Goal: Task Accomplishment & Management: Use online tool/utility

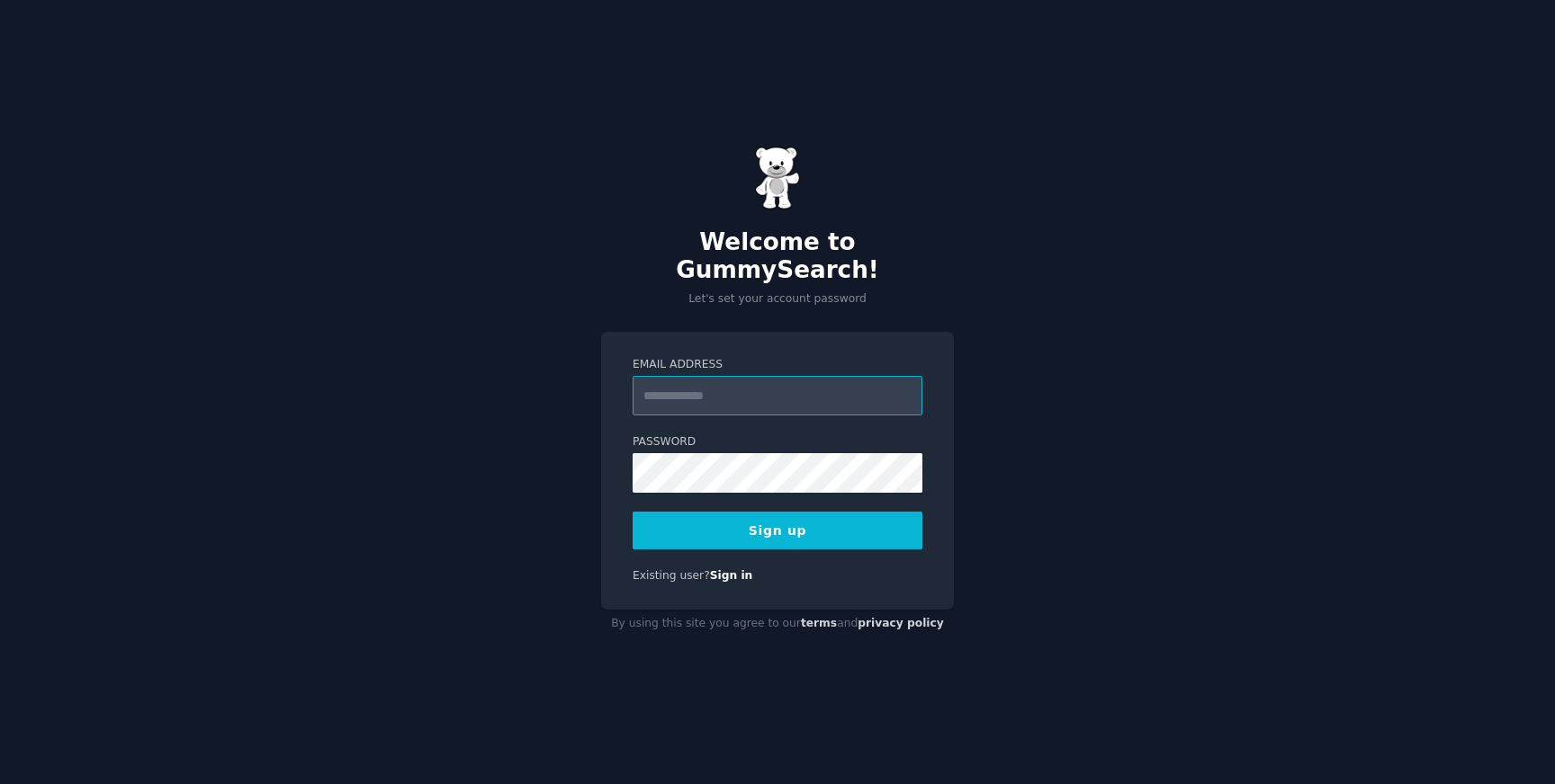
type input "**********"
click at [738, 527] on button "Sign up" at bounding box center [777, 531] width 289 height 38
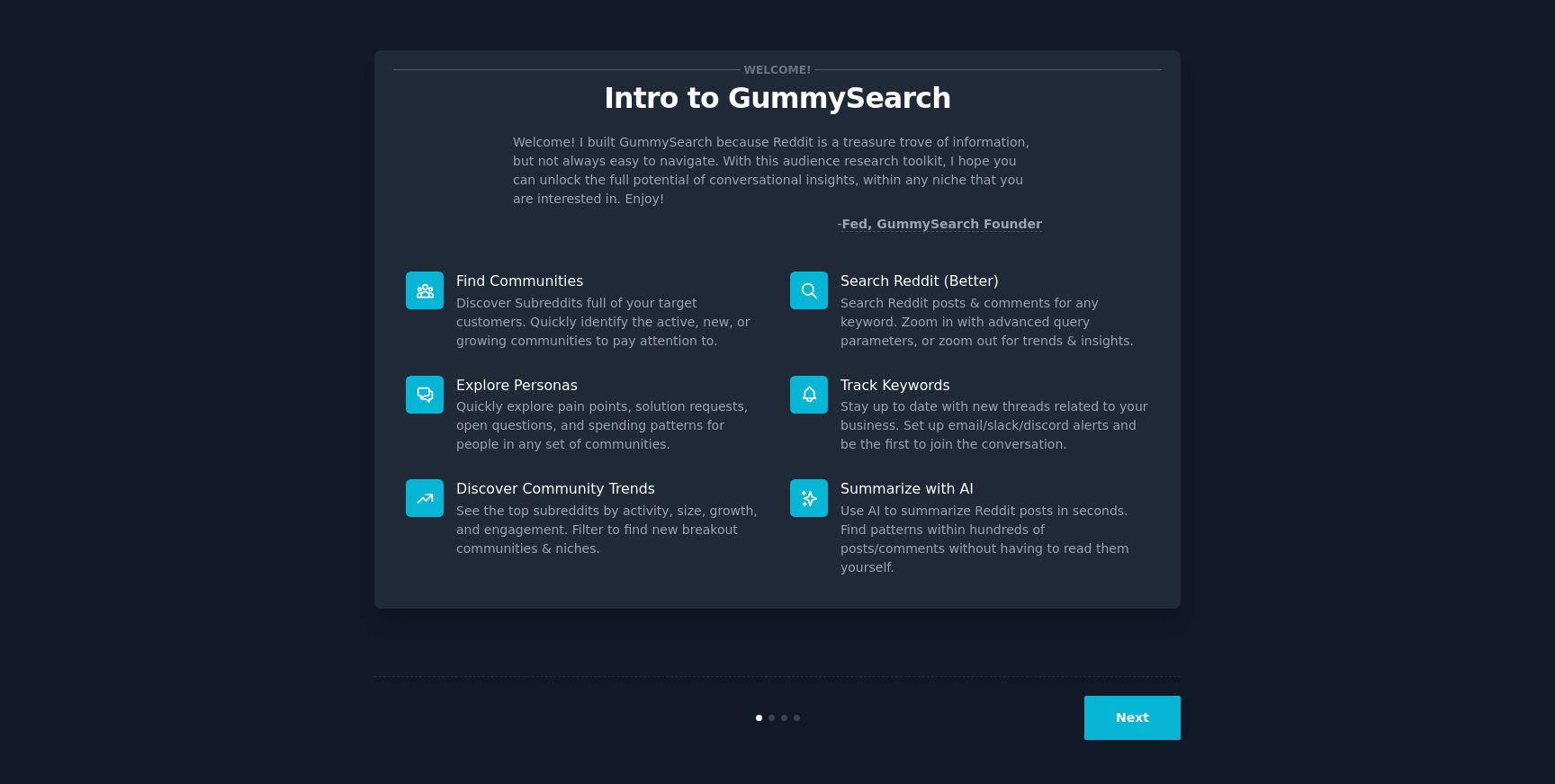
click at [1121, 713] on button "Next" at bounding box center [1133, 718] width 96 height 44
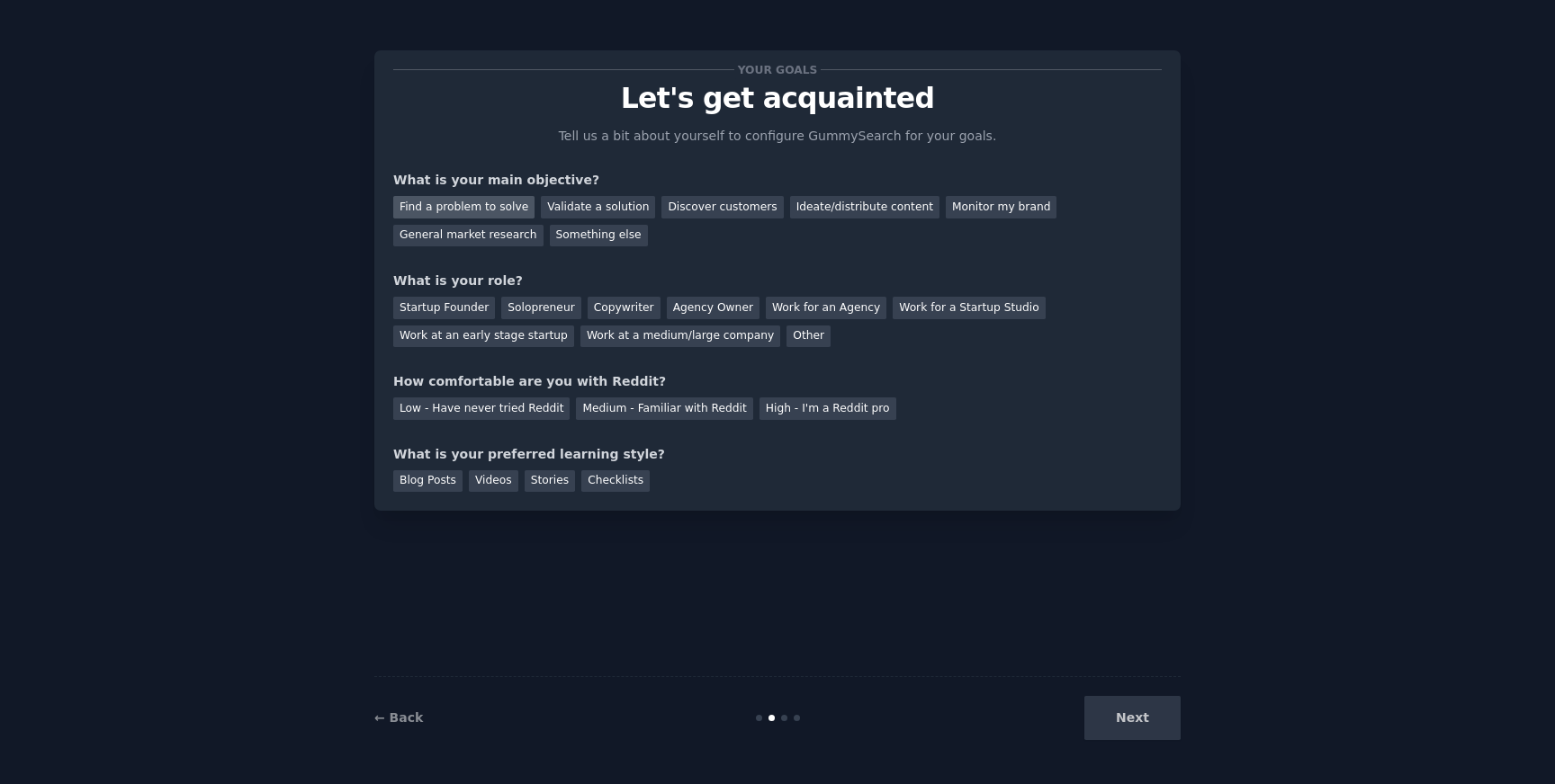
click at [489, 212] on div "Find a problem to solve" at bounding box center [464, 207] width 141 height 23
click at [530, 300] on div "Solopreneur" at bounding box center [541, 307] width 80 height 23
click at [586, 411] on div "Medium - Familiar with Reddit" at bounding box center [664, 409] width 176 height 23
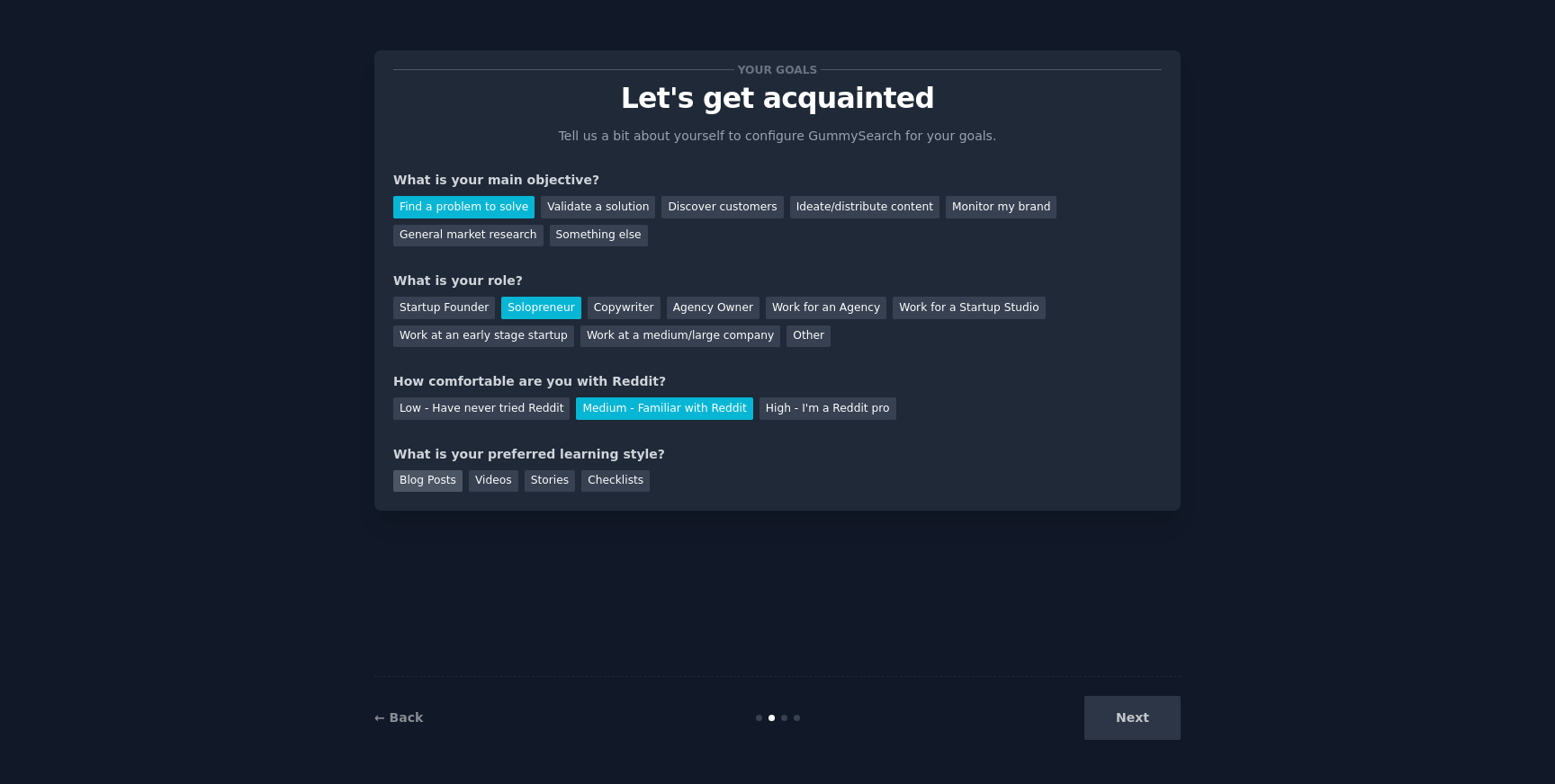
click at [438, 482] on div "Blog Posts" at bounding box center [428, 481] width 70 height 23
click at [482, 482] on div "Videos" at bounding box center [493, 481] width 50 height 23
click at [1131, 719] on button "Next" at bounding box center [1133, 718] width 96 height 44
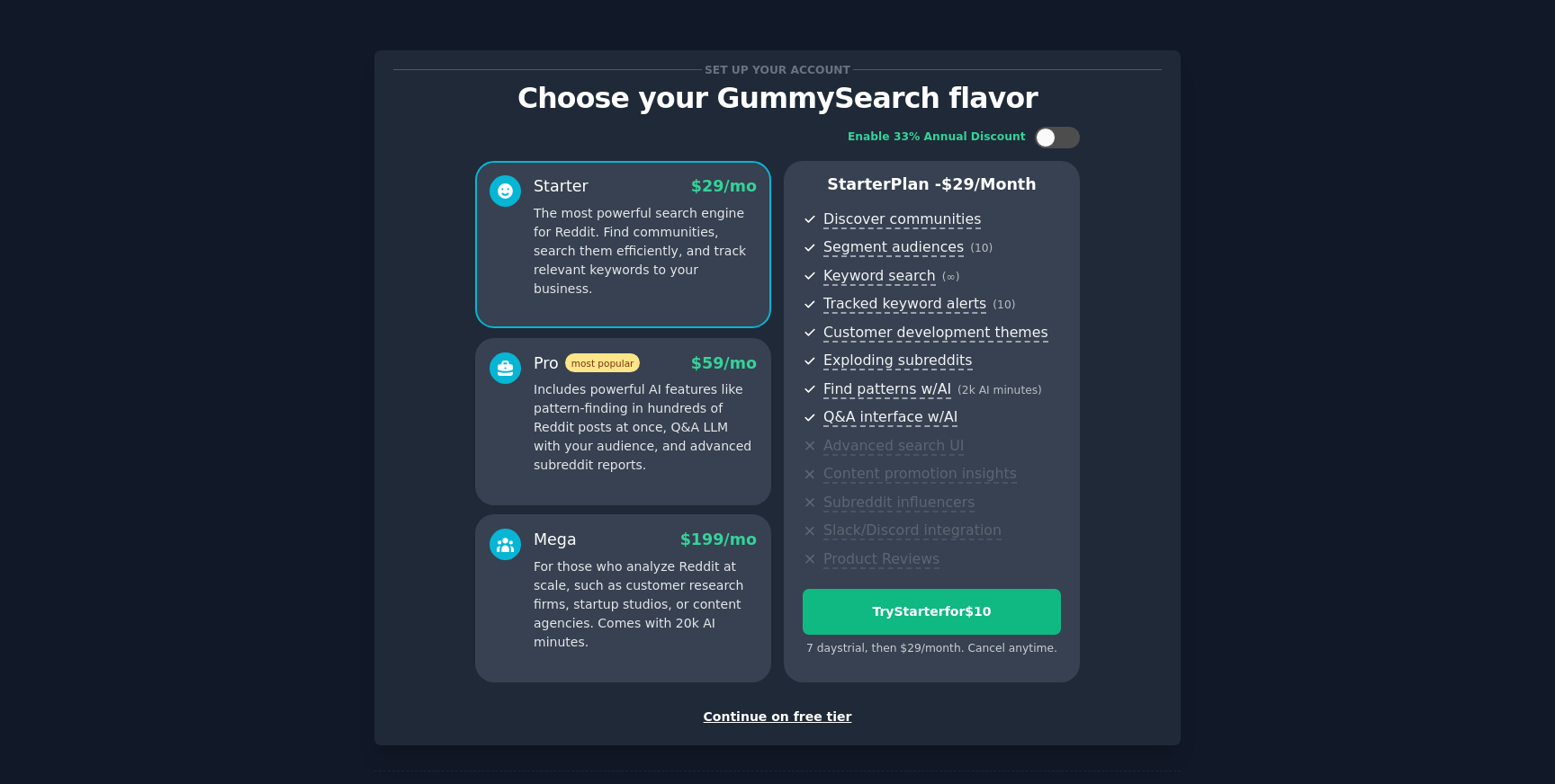
click at [637, 370] on div "Pro most popular $ 59 /mo" at bounding box center [645, 364] width 223 height 23
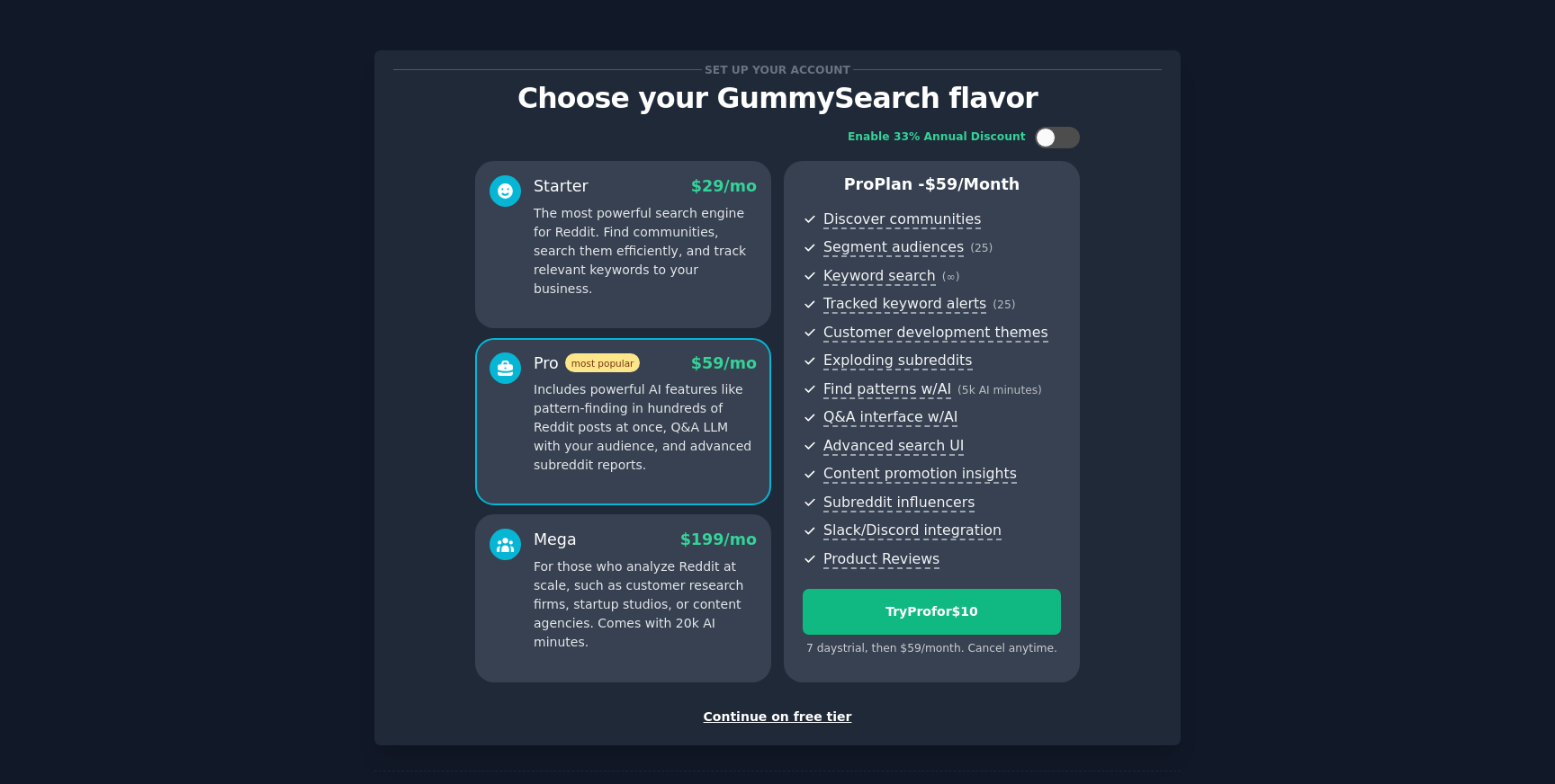
click at [656, 169] on div "Starter $ 29 /mo The most powerful search engine for Reddit. Find communities, …" at bounding box center [622, 244] width 296 height 167
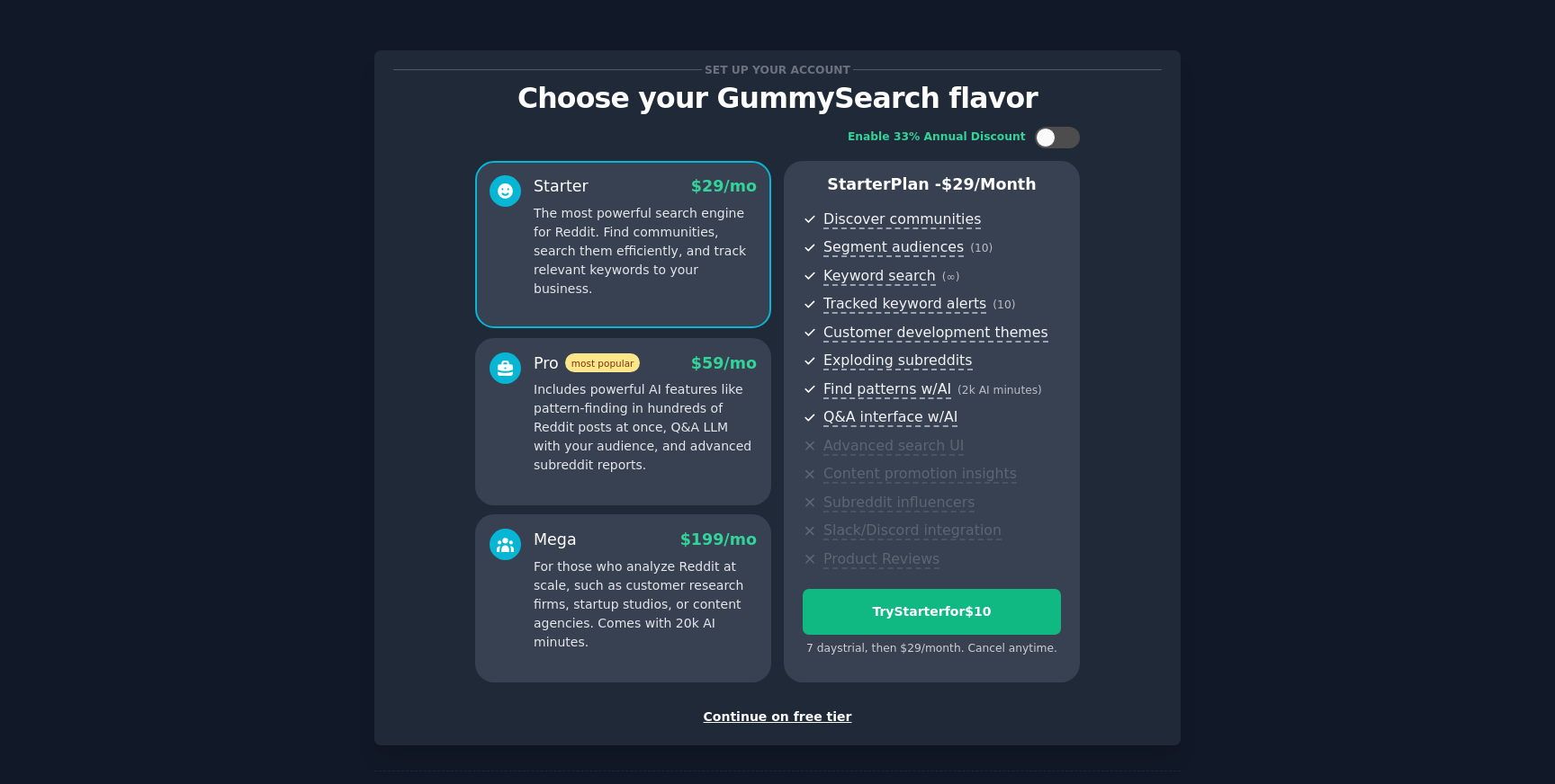
click at [620, 410] on p "Includes powerful AI features like pattern-finding in hundreds of Reddit posts …" at bounding box center [645, 428] width 223 height 94
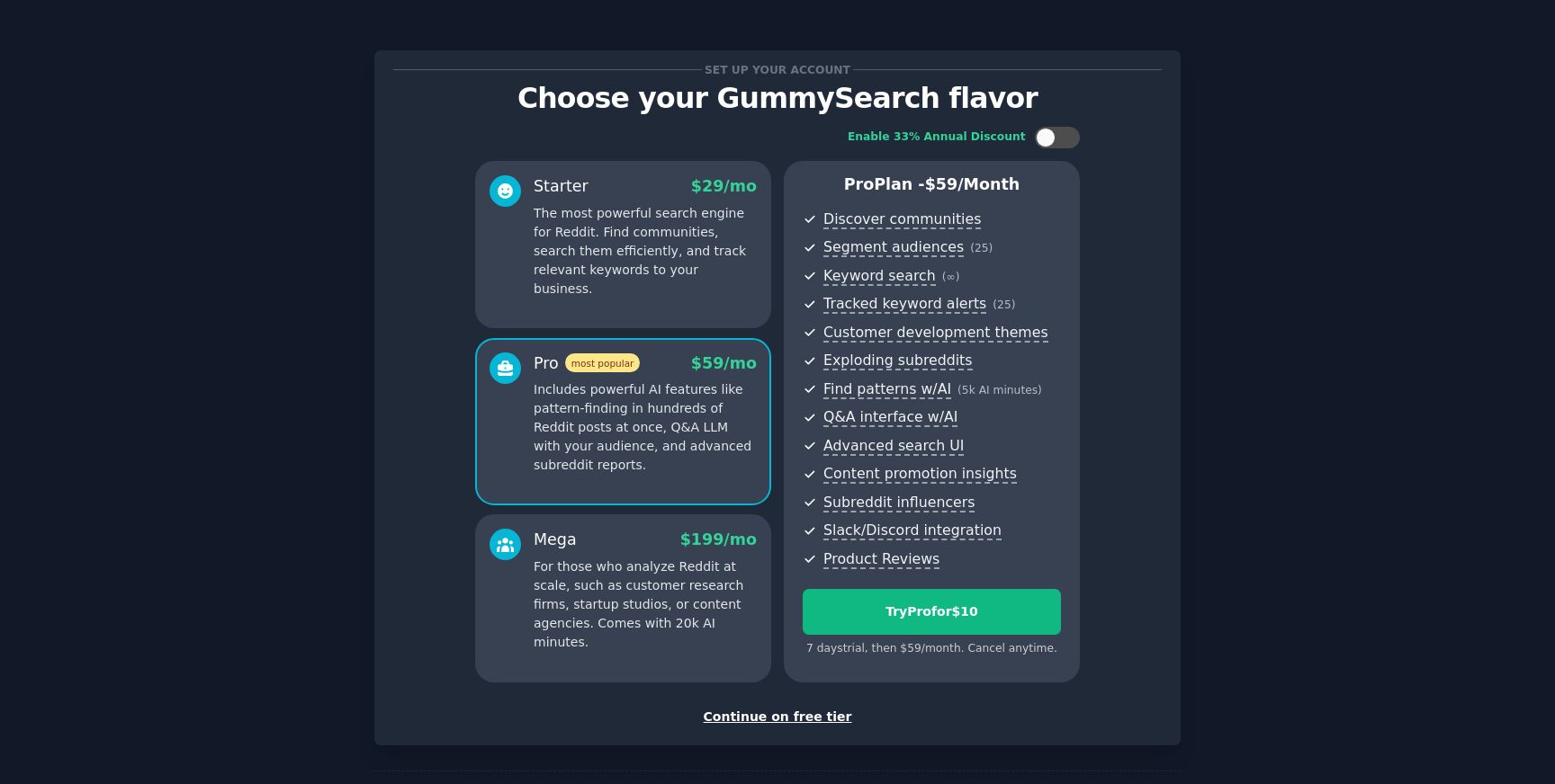
click at [637, 554] on div "Mega $ 199 /mo For those who analyze Reddit at scale, such as customer research…" at bounding box center [645, 590] width 223 height 123
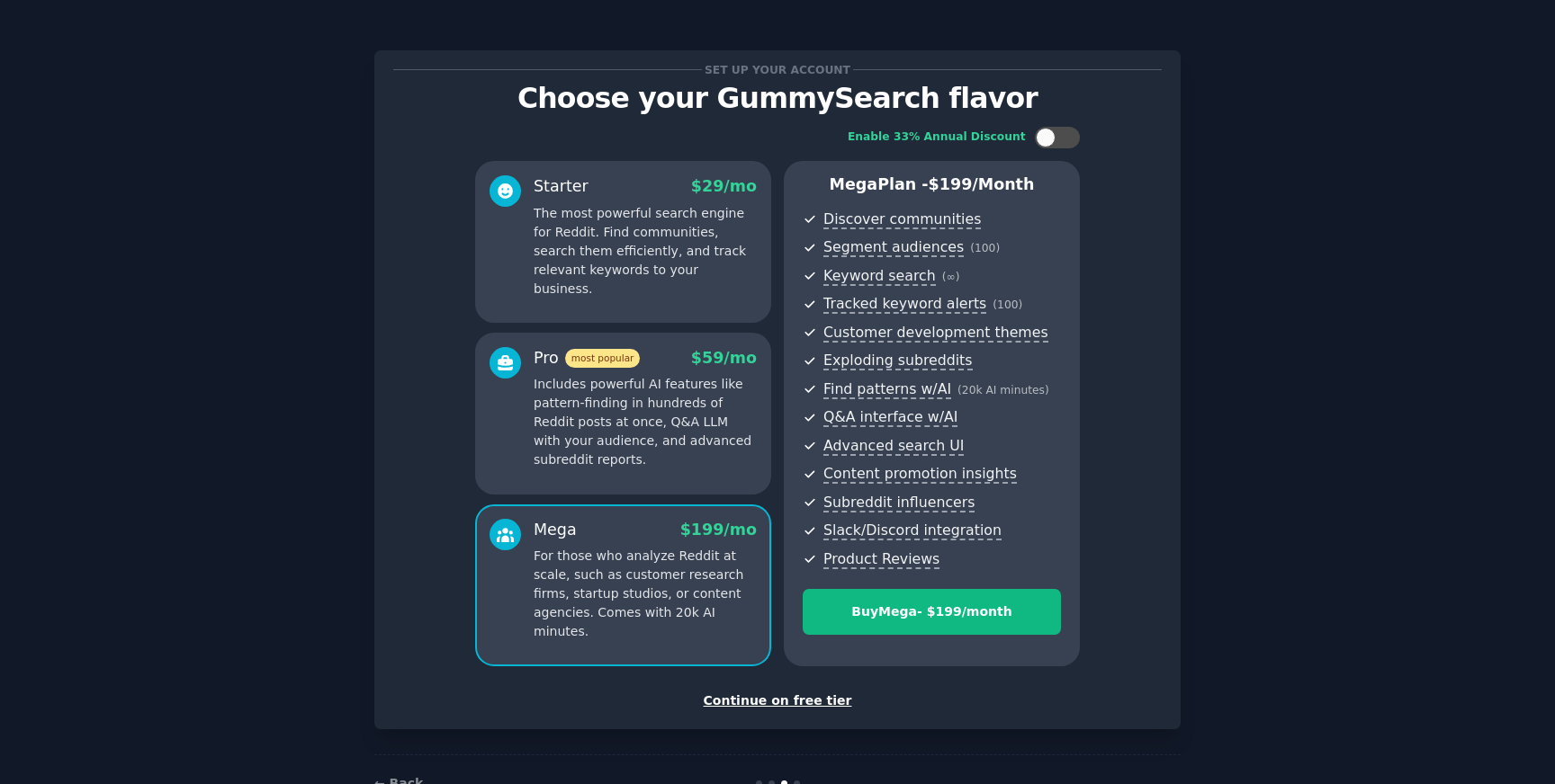
click at [674, 407] on p "Includes powerful AI features like pattern-finding in hundreds of Reddit posts …" at bounding box center [645, 422] width 223 height 94
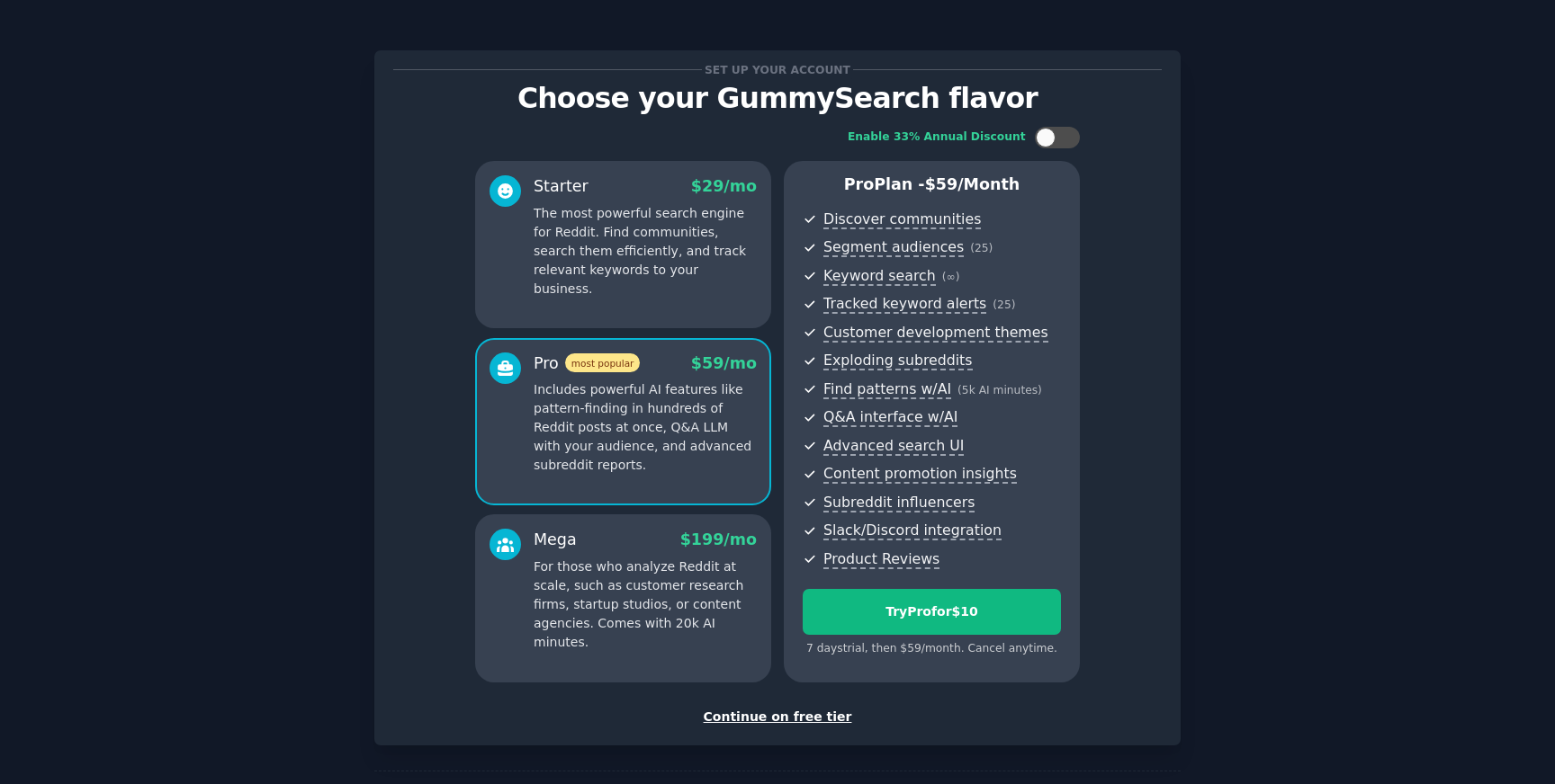
click at [681, 235] on p "The most powerful search engine for Reddit. Find communities, search them effic…" at bounding box center [645, 251] width 223 height 94
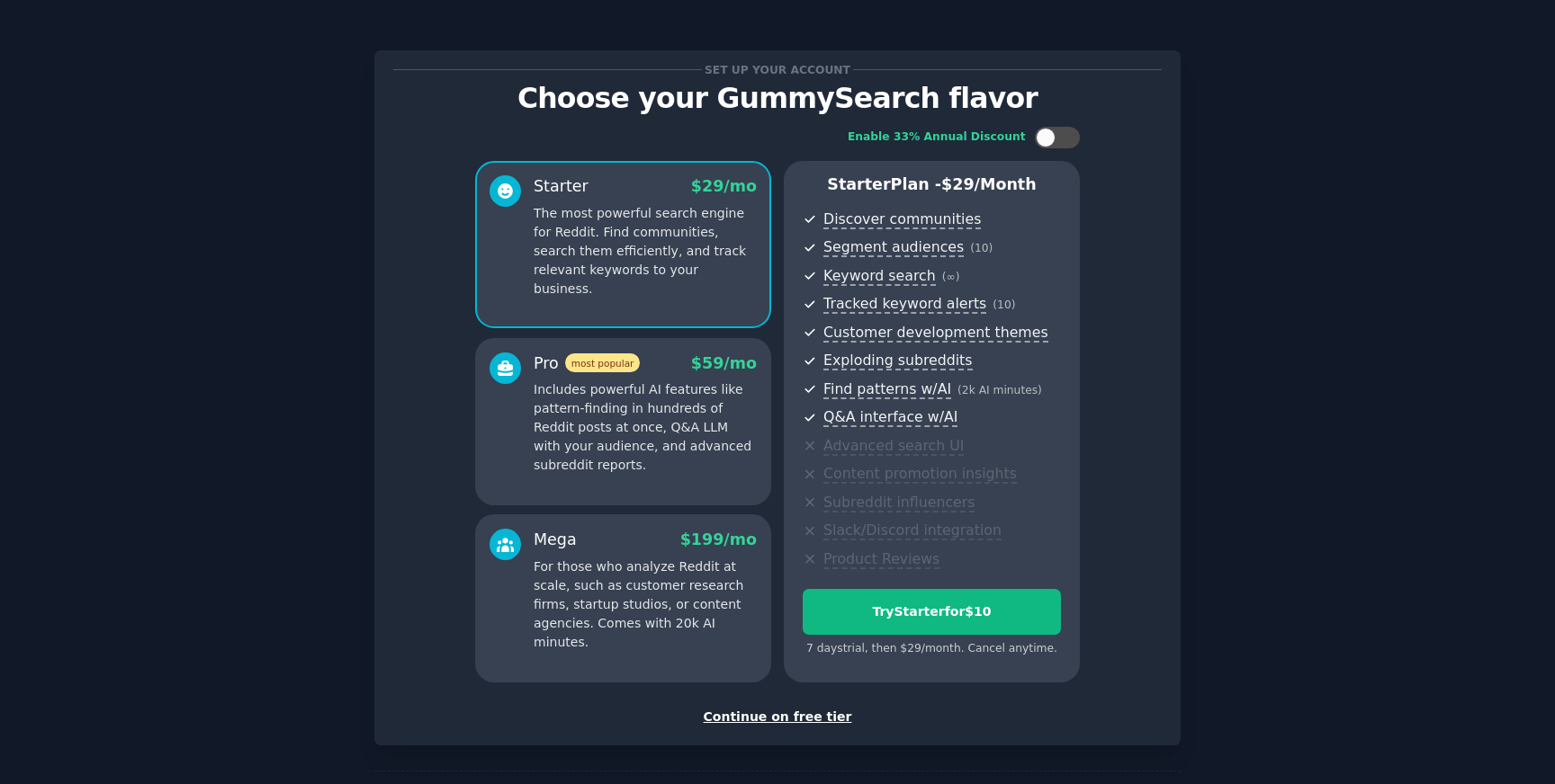
click at [793, 715] on div "Continue on free tier" at bounding box center [777, 717] width 768 height 19
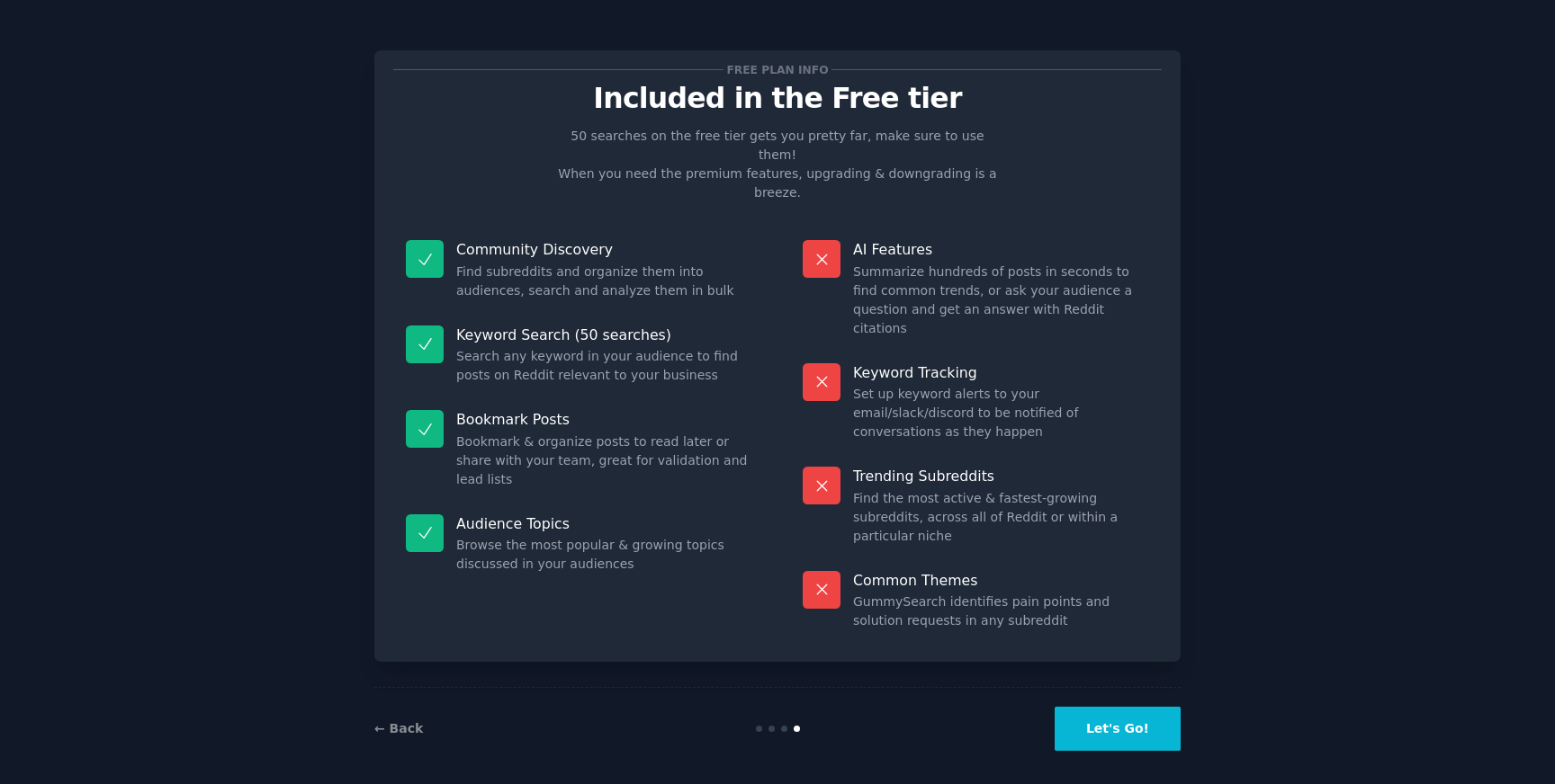
click at [1133, 720] on button "Let's Go!" at bounding box center [1117, 729] width 126 height 44
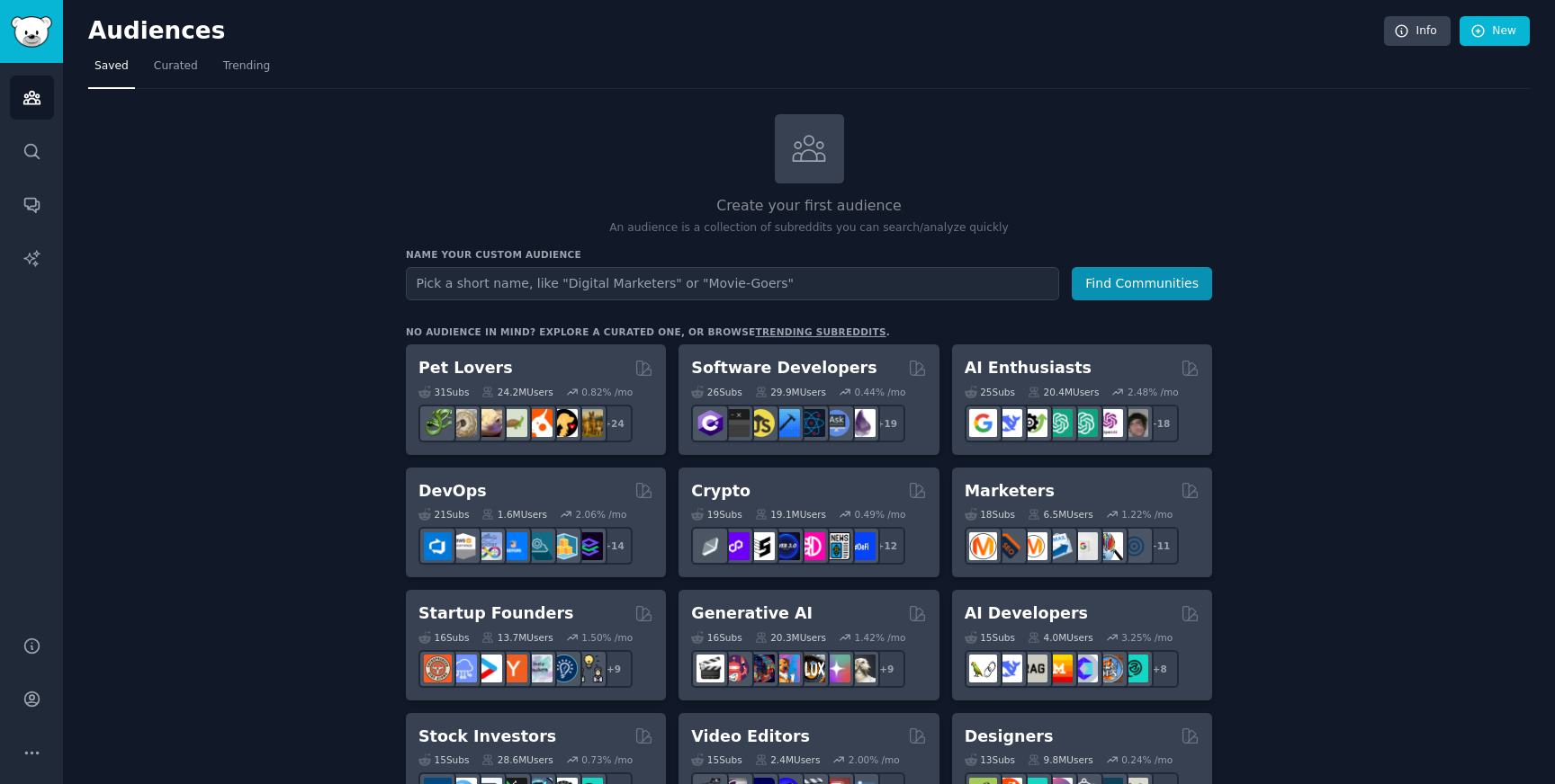
click at [715, 281] on input "text" at bounding box center [733, 283] width 653 height 33
type input "r"
type input "a"
type input "raw feed"
click at [1072, 267] on button "Find Communities" at bounding box center [1142, 283] width 140 height 33
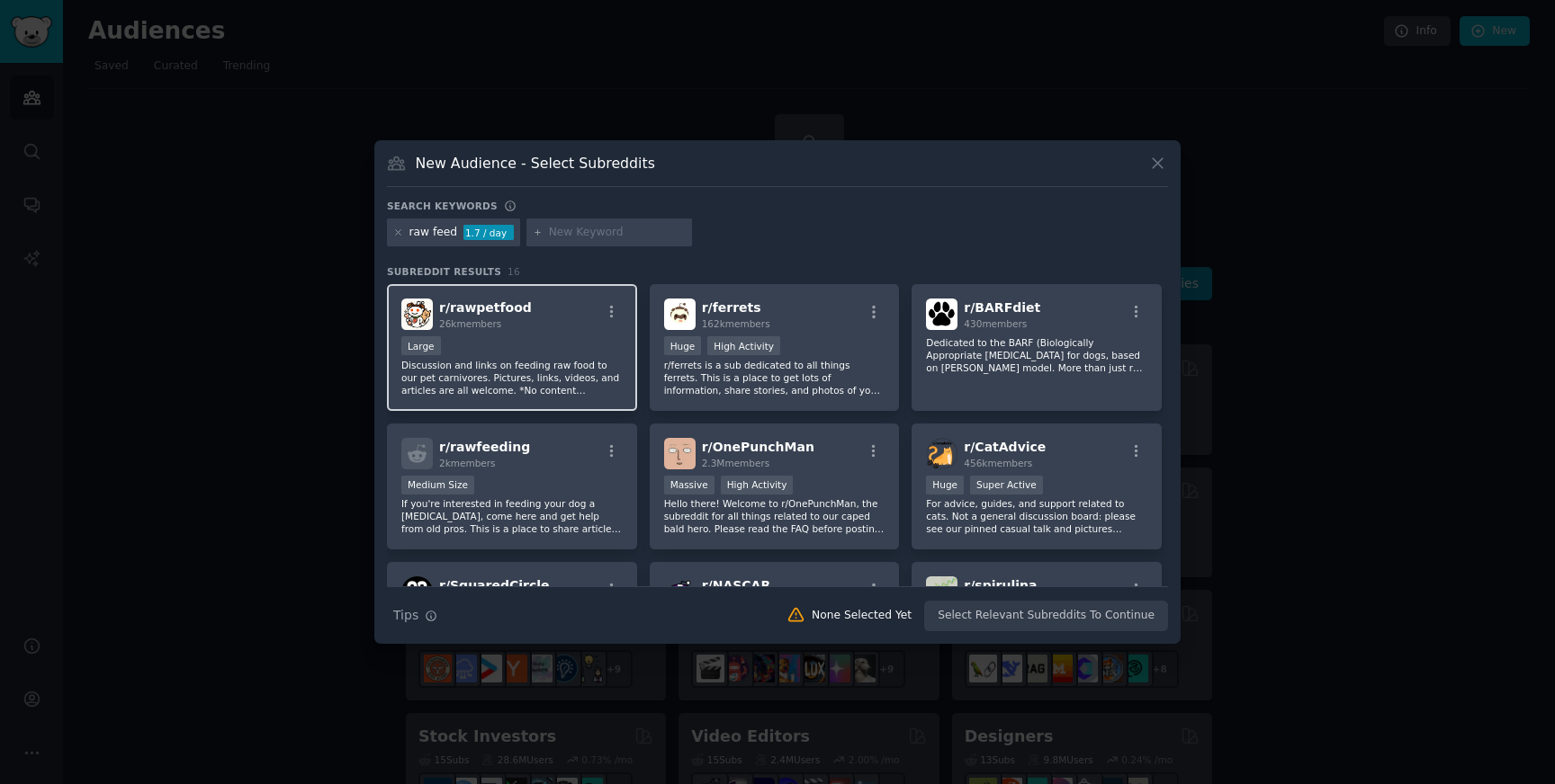
click at [523, 304] on div "r/ rawpetfood 26k members" at bounding box center [512, 314] width 222 height 32
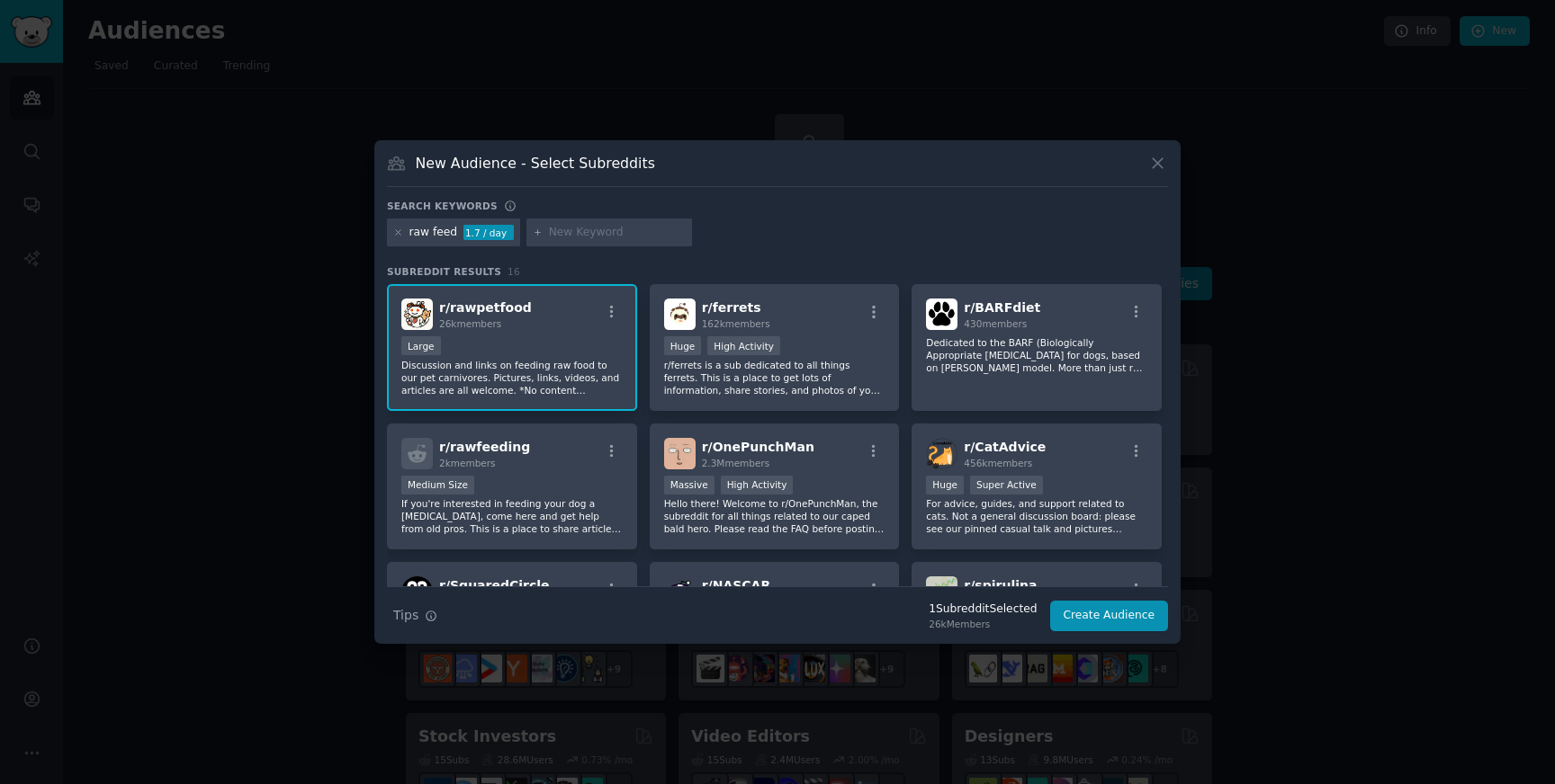
click at [498, 305] on span "r/ rawpetfood" at bounding box center [485, 307] width 92 height 14
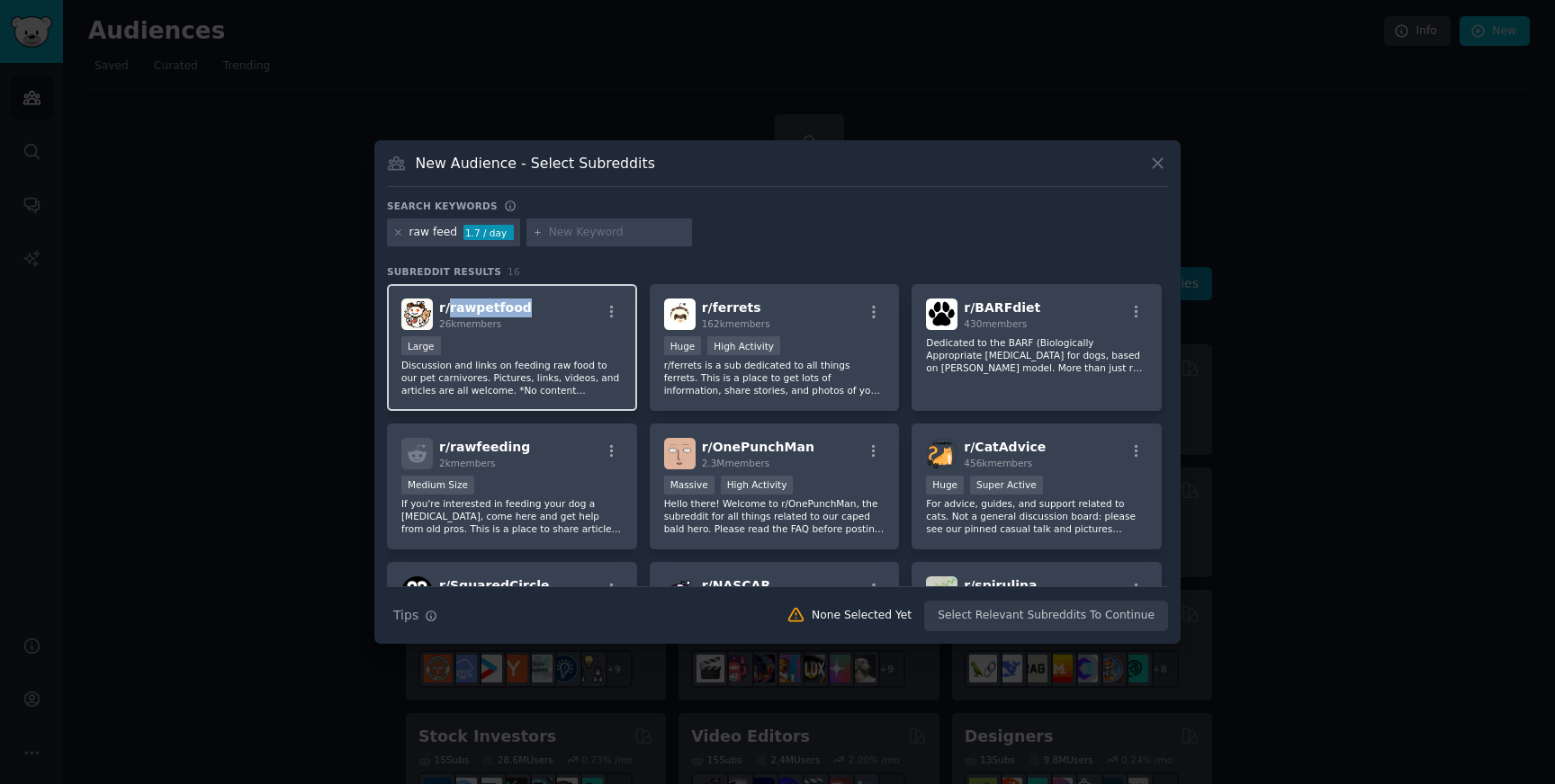
click at [498, 305] on span "r/ rawpetfood" at bounding box center [485, 307] width 92 height 14
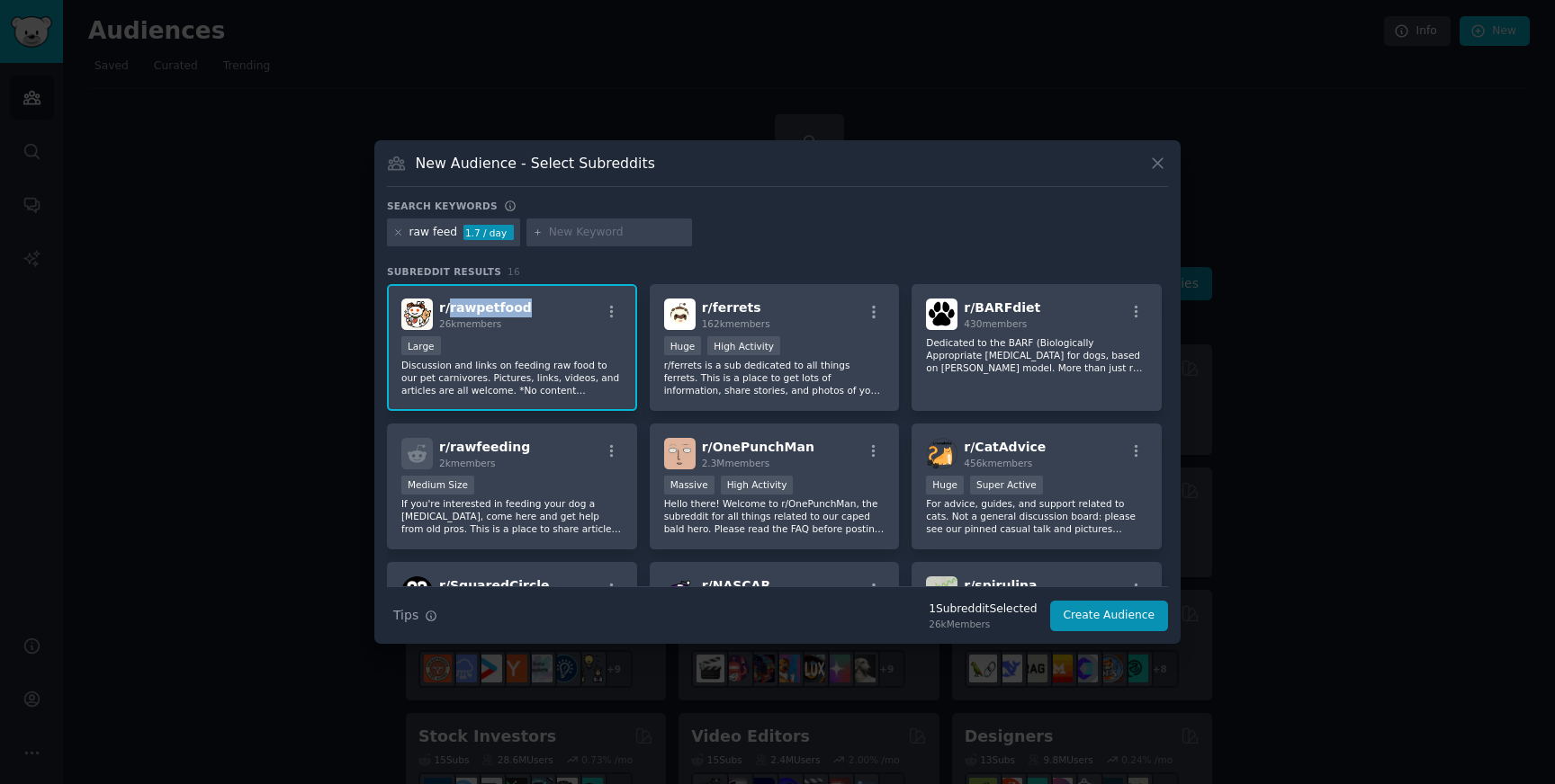
copy span "rawpetfood"
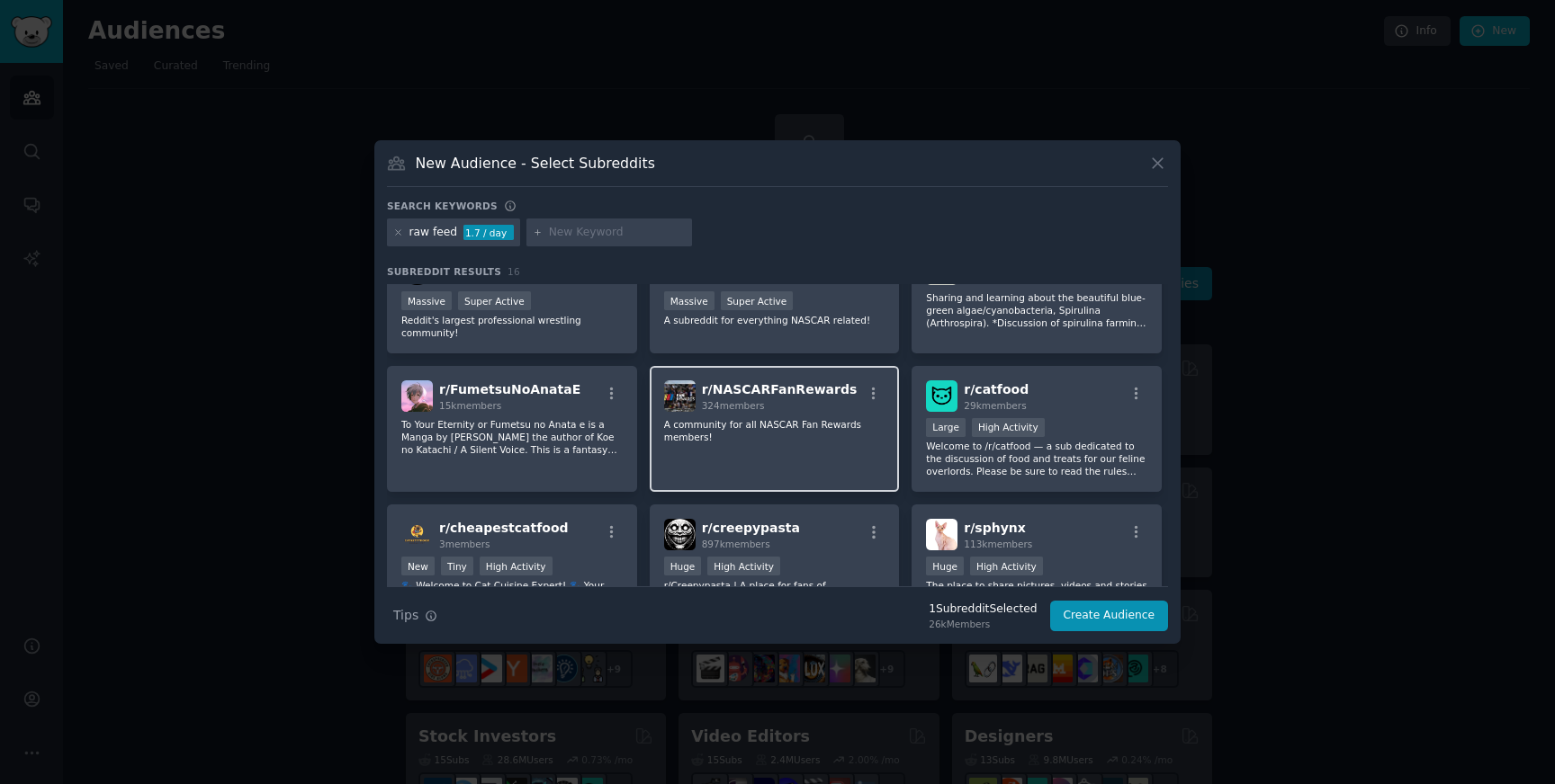
scroll to position [547, 0]
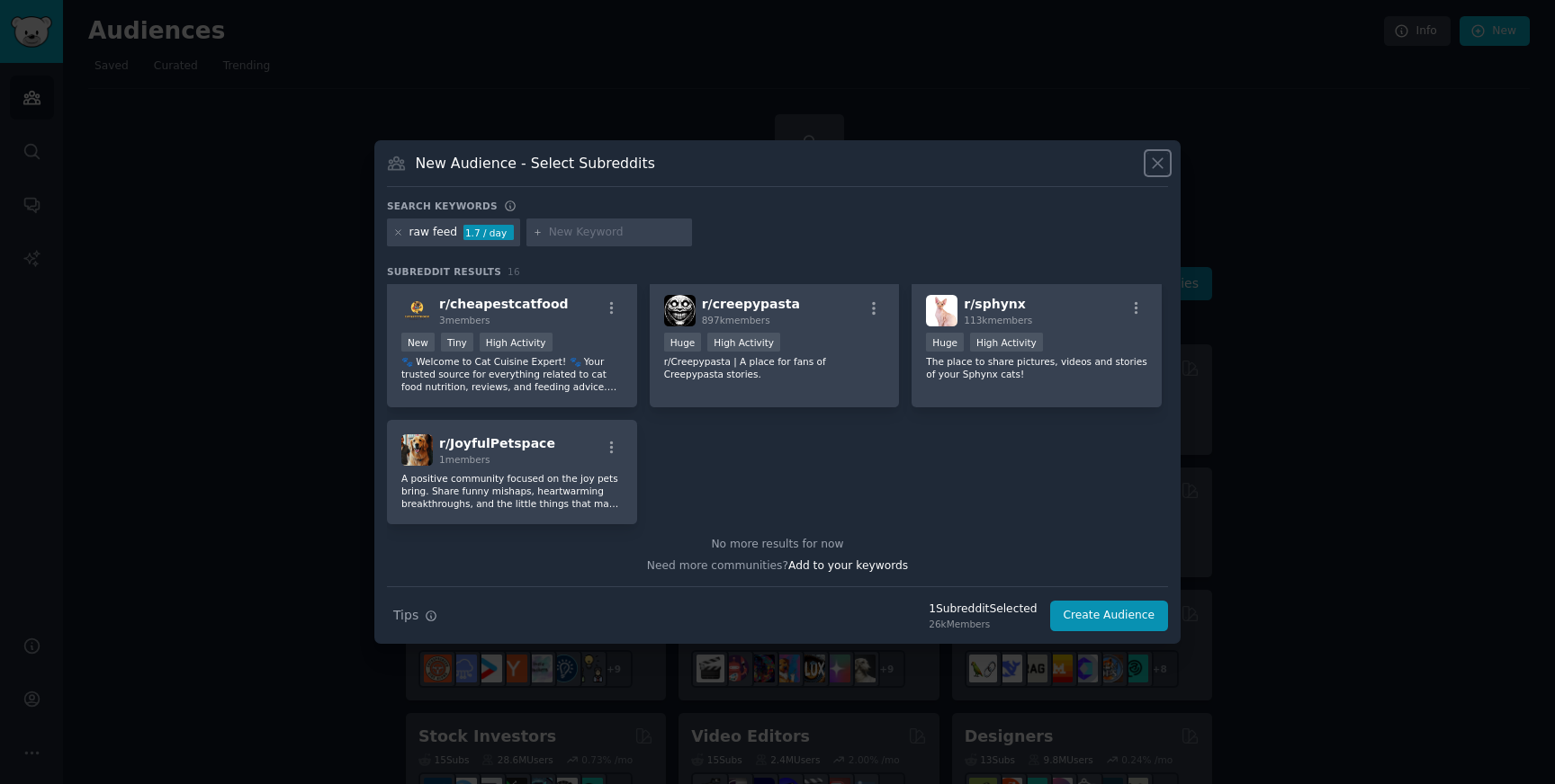
click at [1156, 160] on icon at bounding box center [1157, 163] width 19 height 19
